Goal: Transaction & Acquisition: Purchase product/service

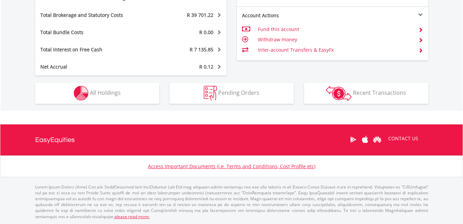
scroll to position [66, 131]
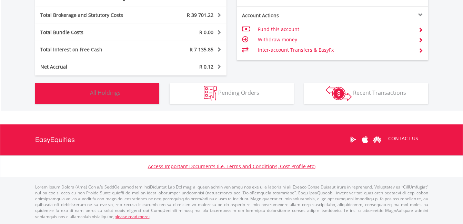
click at [111, 91] on span "All Holdings" at bounding box center [105, 93] width 31 height 8
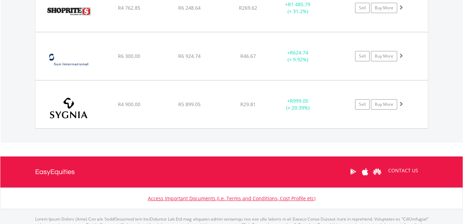
scroll to position [925, 0]
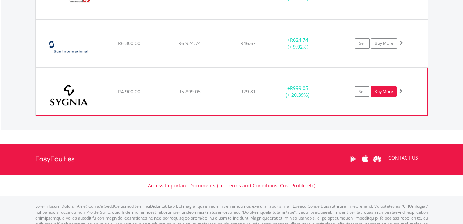
click at [381, 89] on link "Buy More" at bounding box center [383, 91] width 26 height 10
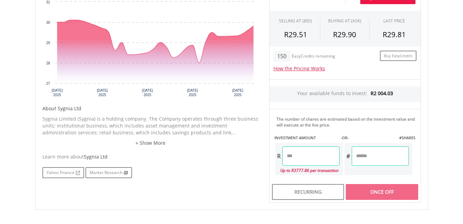
scroll to position [253, 0]
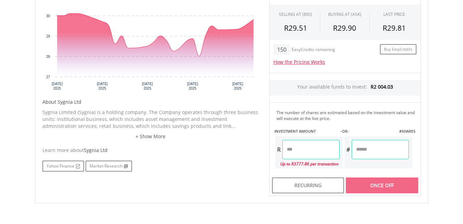
click at [303, 151] on input "number" at bounding box center [310, 149] width 57 height 19
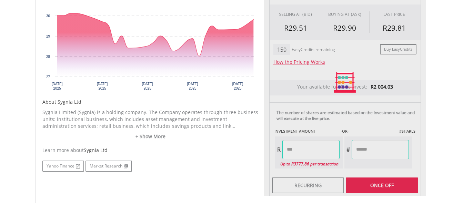
type input "*******"
click at [368, 188] on div "Last Updated Price: 15-min. Delay* Price Update Cost: 2 Credits Request A Price…" at bounding box center [345, 82] width 162 height 227
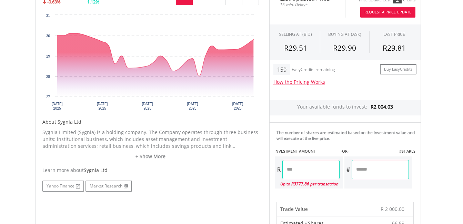
scroll to position [234, 0]
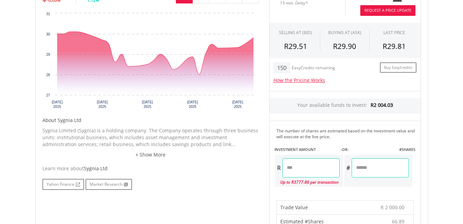
click at [323, 167] on input "*******" at bounding box center [310, 167] width 57 height 19
type input "*"
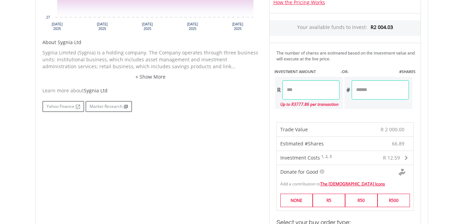
scroll to position [322, 0]
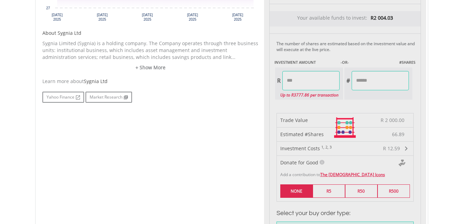
click at [283, 187] on div "Last Updated Price: 15-min. Delay* Price Update Cost: 2 Credits Request A Price…" at bounding box center [345, 128] width 162 height 456
type input "*******"
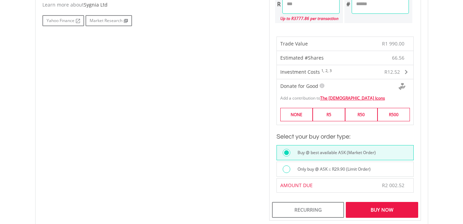
scroll to position [404, 0]
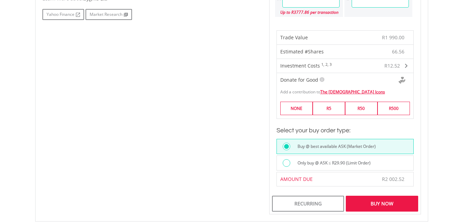
click at [373, 202] on div "Buy Now" at bounding box center [382, 204] width 72 height 16
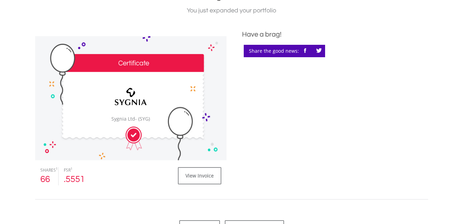
scroll to position [193, 0]
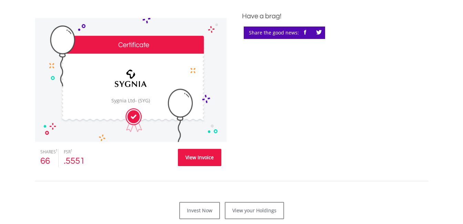
click at [203, 156] on link "View Invoice" at bounding box center [199, 157] width 43 height 17
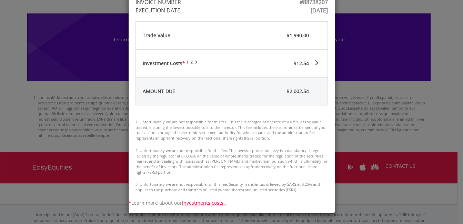
scroll to position [413, 0]
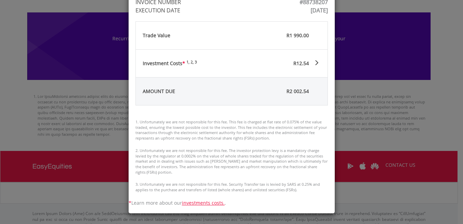
click at [431, 160] on div "Invoice Close INVOICE NUMBER #88738207 EXECUTION DATE Wed Aug 20 10:46:04 UTC 2…" at bounding box center [231, 112] width 463 height 224
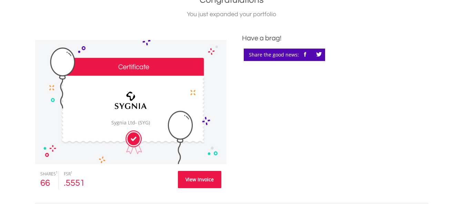
scroll to position [246, 0]
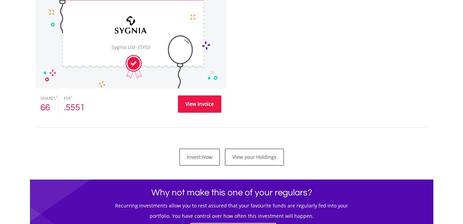
click at [198, 100] on link "View Invoice" at bounding box center [199, 103] width 43 height 17
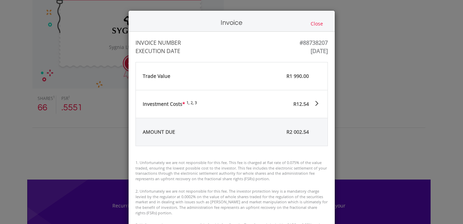
click at [312, 26] on button "Close" at bounding box center [316, 24] width 17 height 8
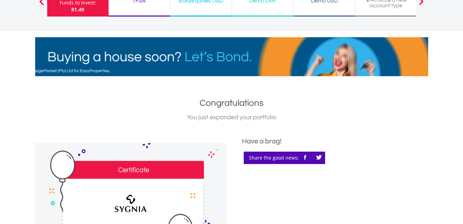
scroll to position [0, 0]
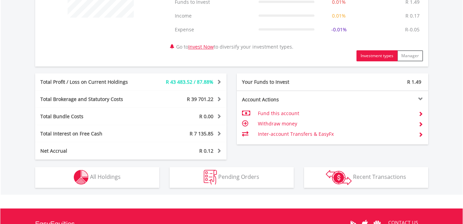
scroll to position [317, 0]
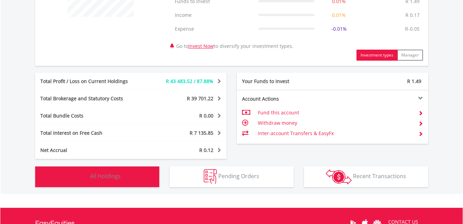
click at [94, 173] on span "All Holdings" at bounding box center [105, 176] width 31 height 8
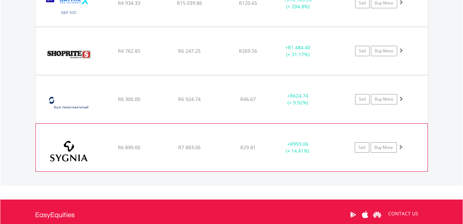
scroll to position [869, 0]
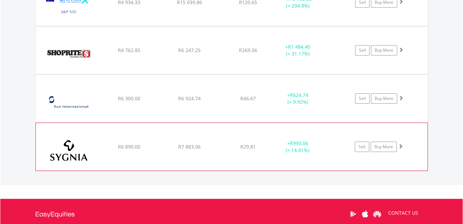
click at [75, 152] on img at bounding box center [68, 150] width 59 height 37
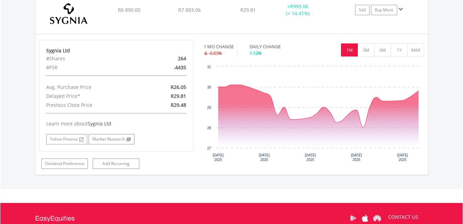
scroll to position [1007, 0]
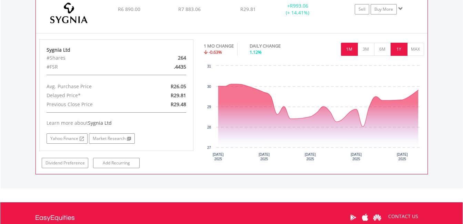
click at [396, 48] on button "1Y" at bounding box center [398, 49] width 17 height 13
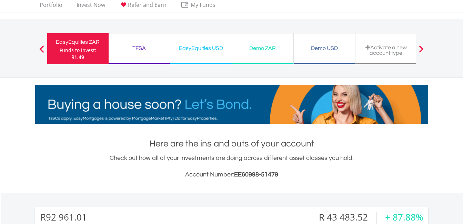
scroll to position [0, 0]
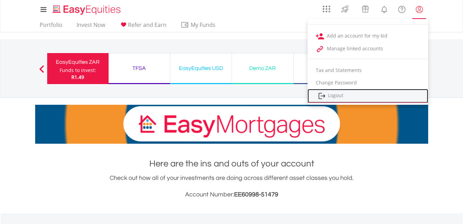
click at [337, 93] on link "Logout" at bounding box center [367, 96] width 121 height 14
